Goal: Find specific page/section: Find specific page/section

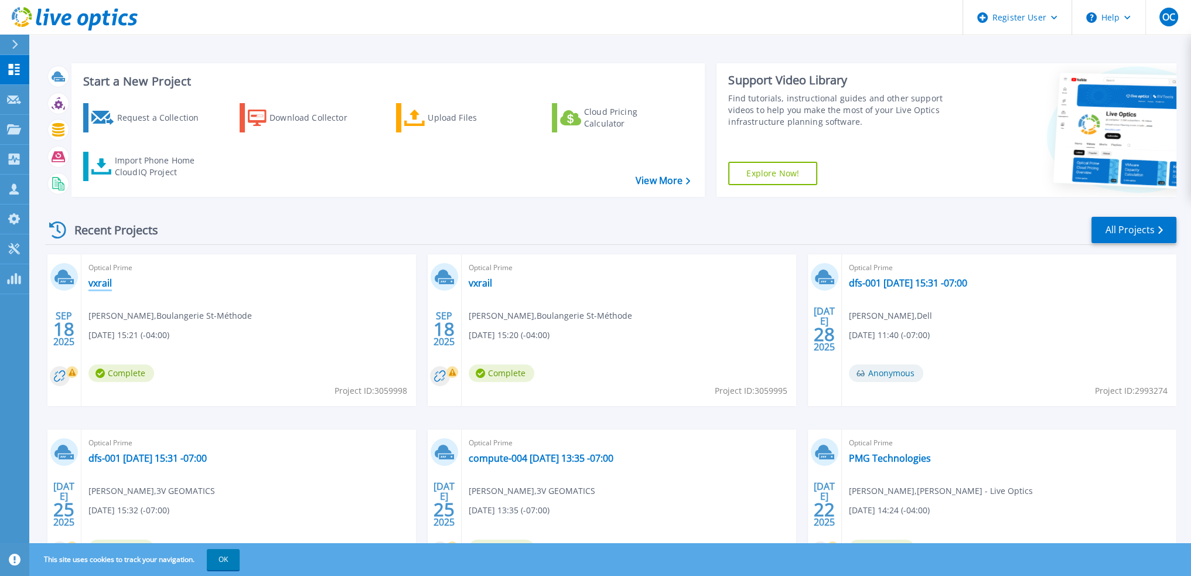
click at [98, 283] on link "vxrail" at bounding box center [99, 283] width 23 height 12
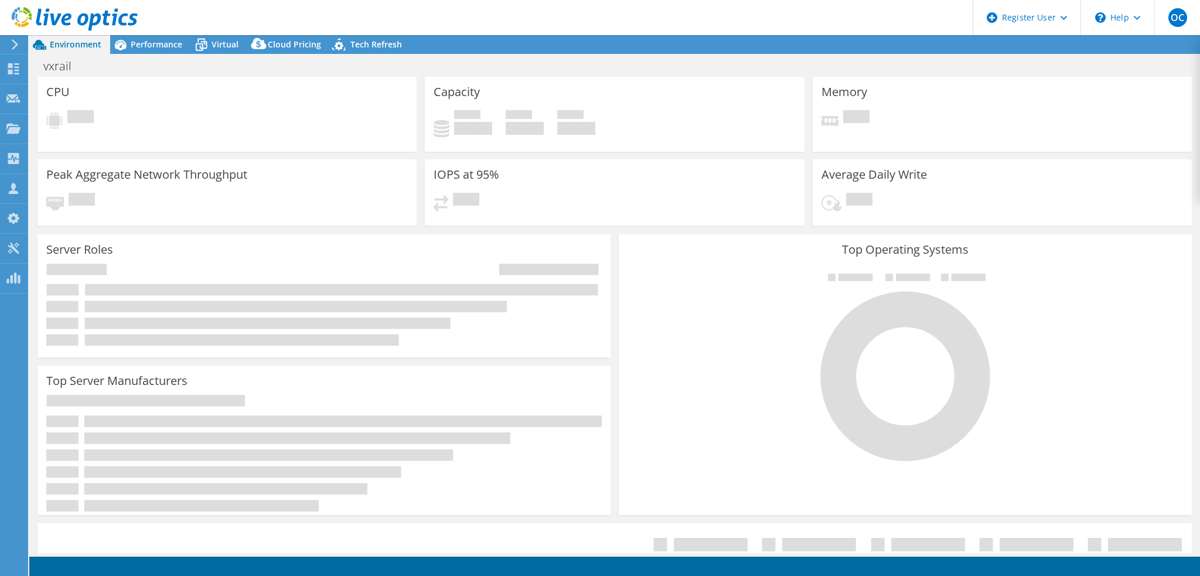
select select "USD"
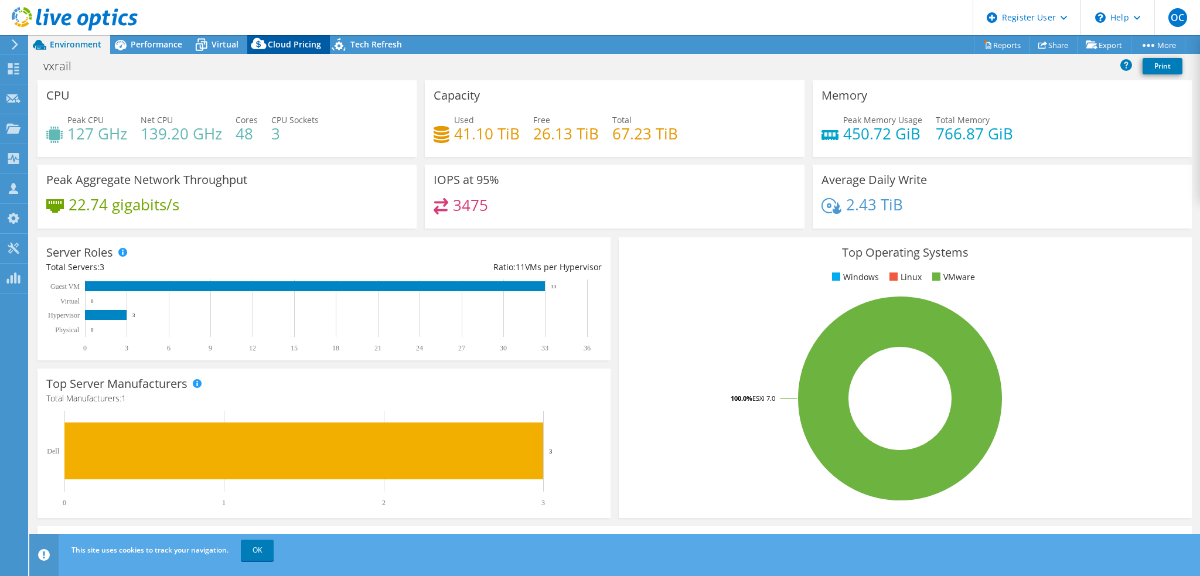
click at [282, 46] on span "Cloud Pricing" at bounding box center [294, 44] width 53 height 11
